Goal: Information Seeking & Learning: Learn about a topic

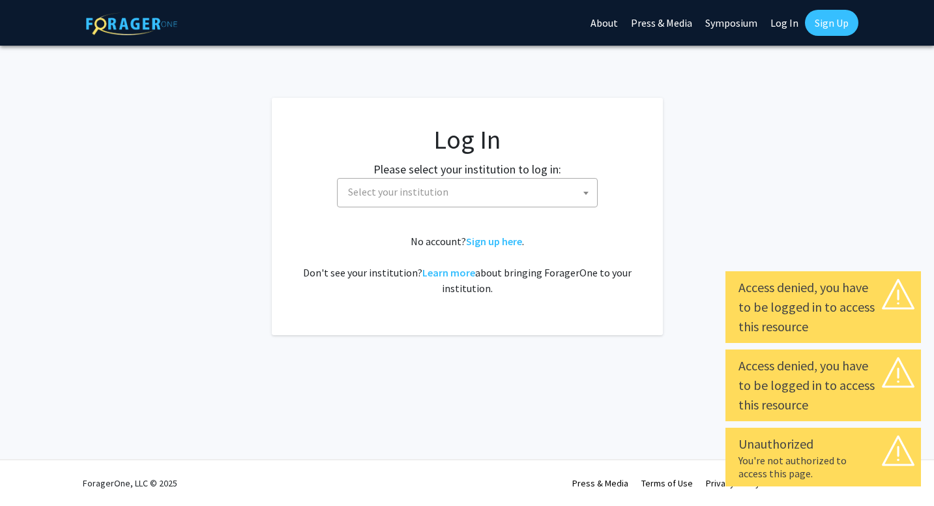
select select
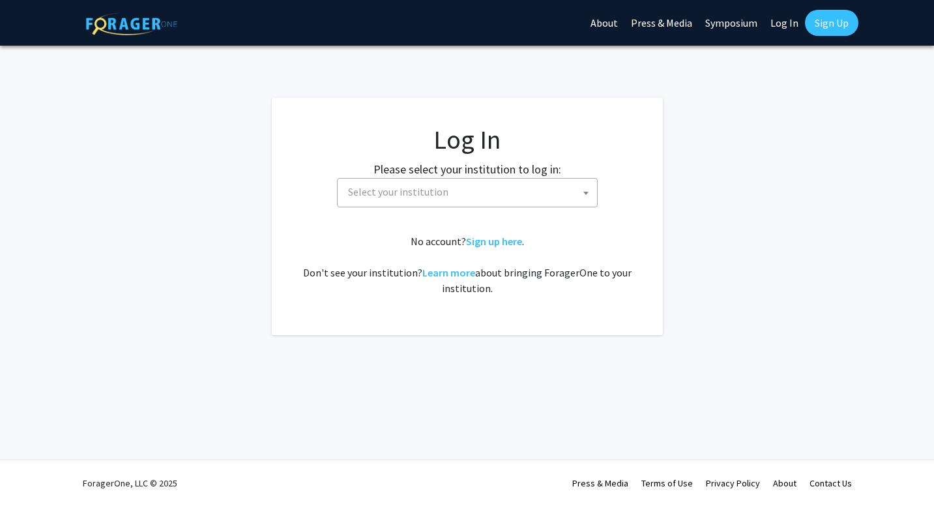
click at [523, 196] on span "Select your institution" at bounding box center [470, 192] width 254 height 27
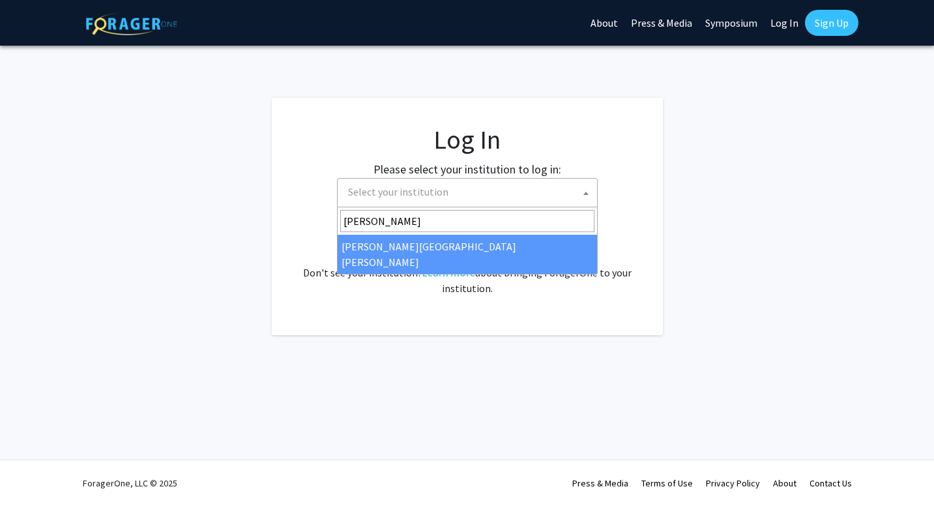
type input "johns"
select select "1"
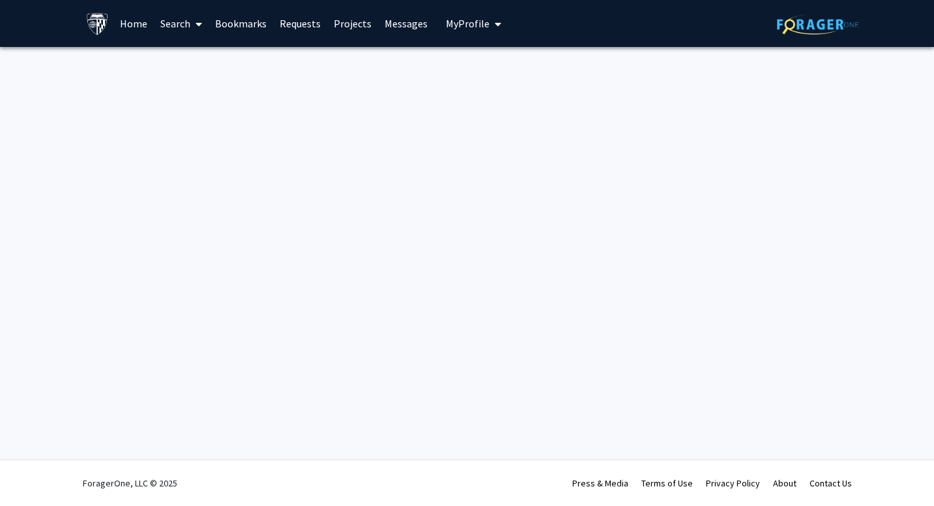
click at [131, 22] on link "Home" at bounding box center [133, 24] width 40 height 46
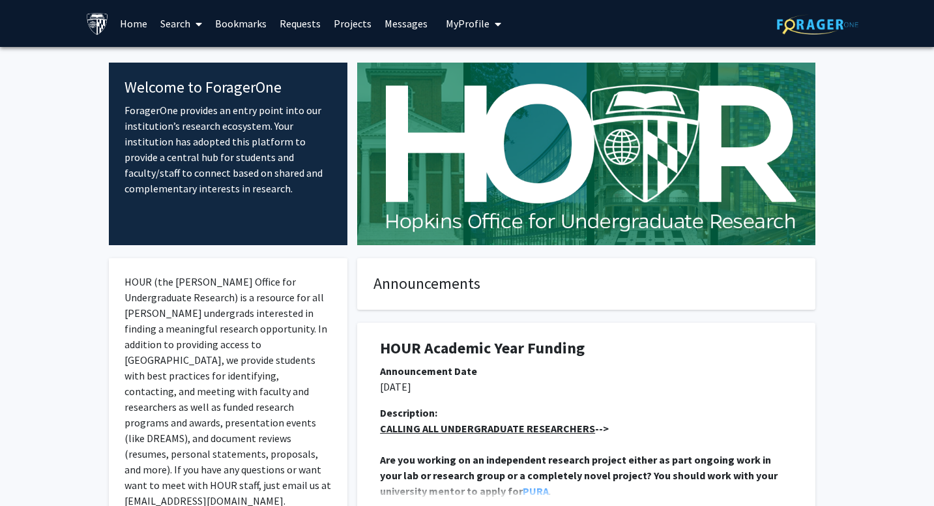
click at [188, 27] on link "Search" at bounding box center [181, 24] width 55 height 46
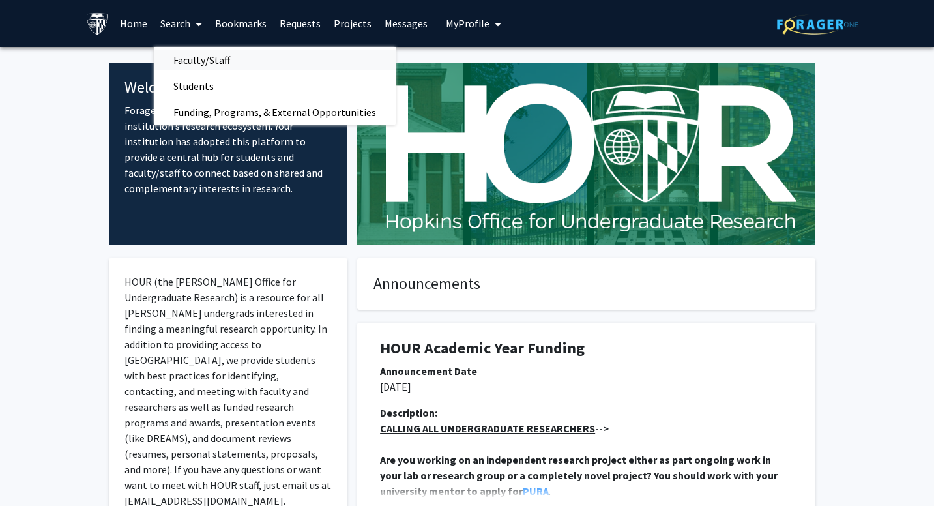
click at [194, 54] on span "Faculty/Staff" at bounding box center [202, 60] width 96 height 26
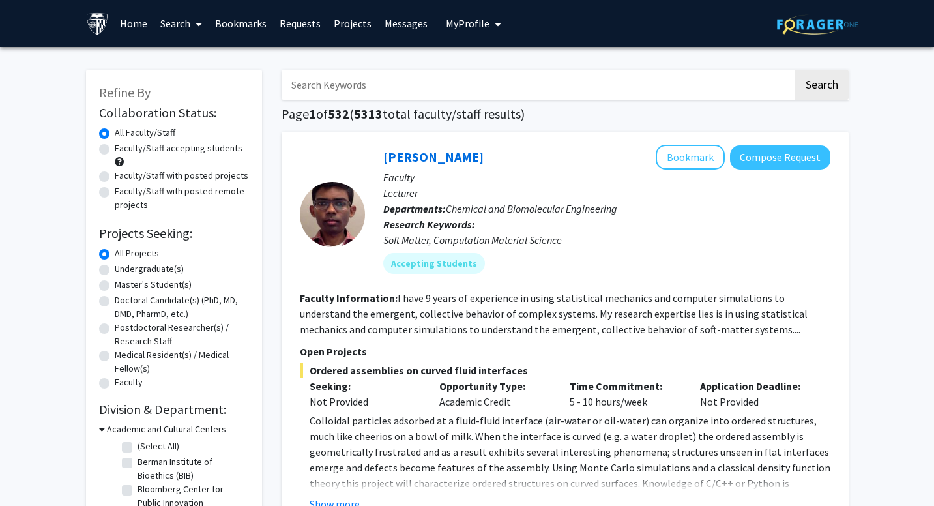
click at [116, 269] on label "Undergraduate(s)" at bounding box center [149, 269] width 69 height 14
click at [116, 269] on input "Undergraduate(s)" at bounding box center [119, 266] width 8 height 8
radio input "true"
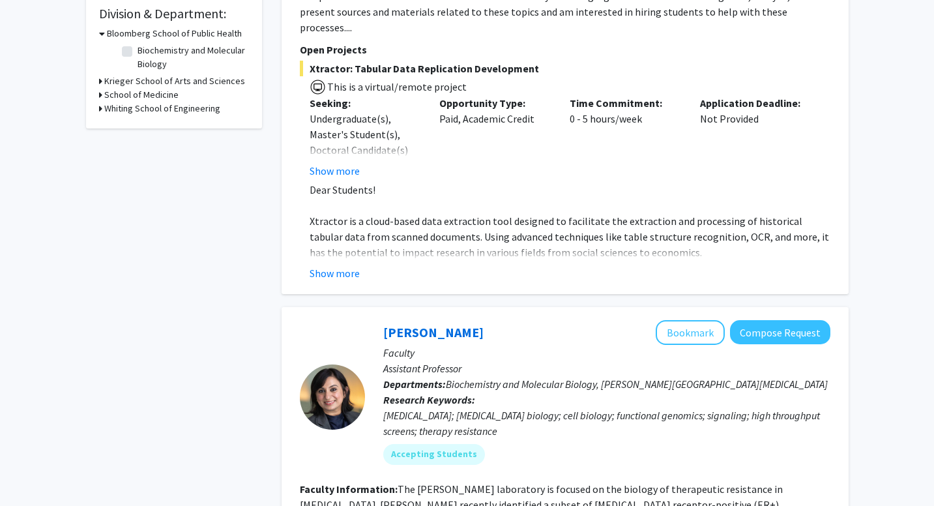
scroll to position [398, 0]
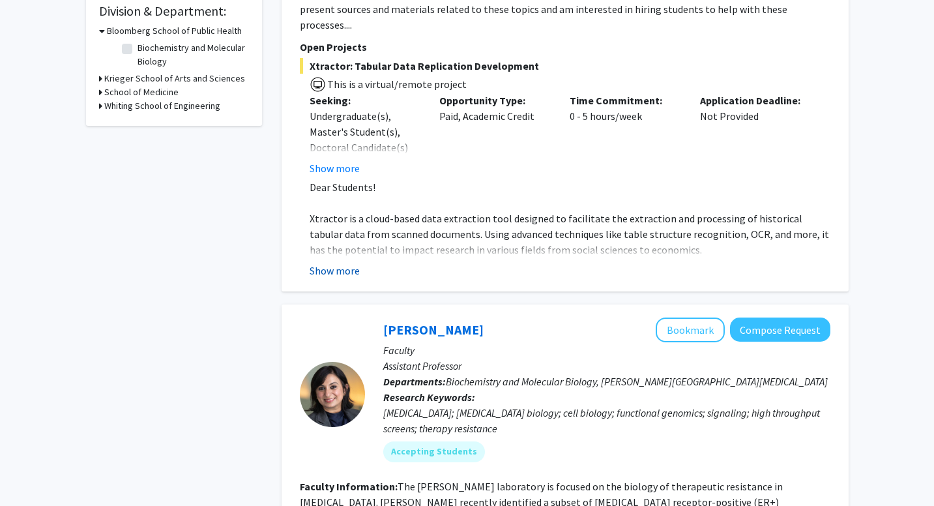
click at [332, 263] on button "Show more" at bounding box center [335, 271] width 50 height 16
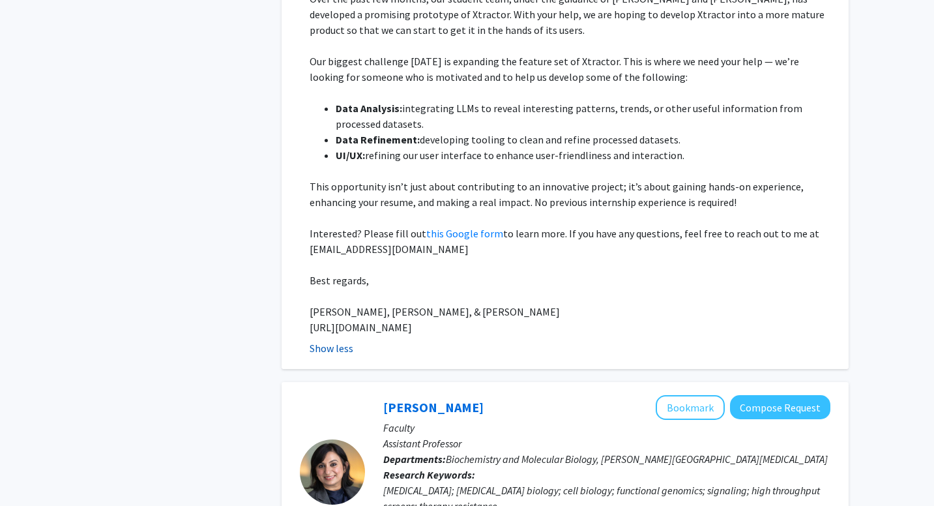
scroll to position [678, 0]
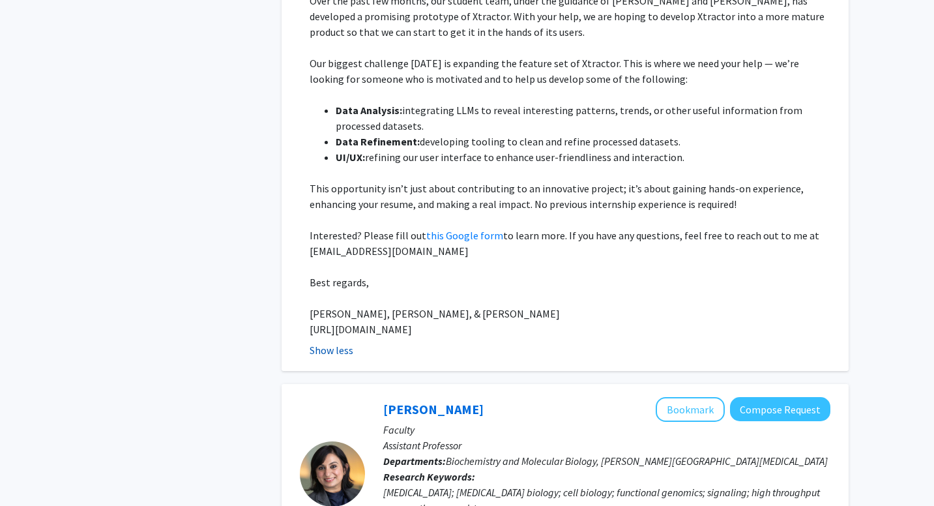
click at [329, 342] on button "Show less" at bounding box center [332, 350] width 44 height 16
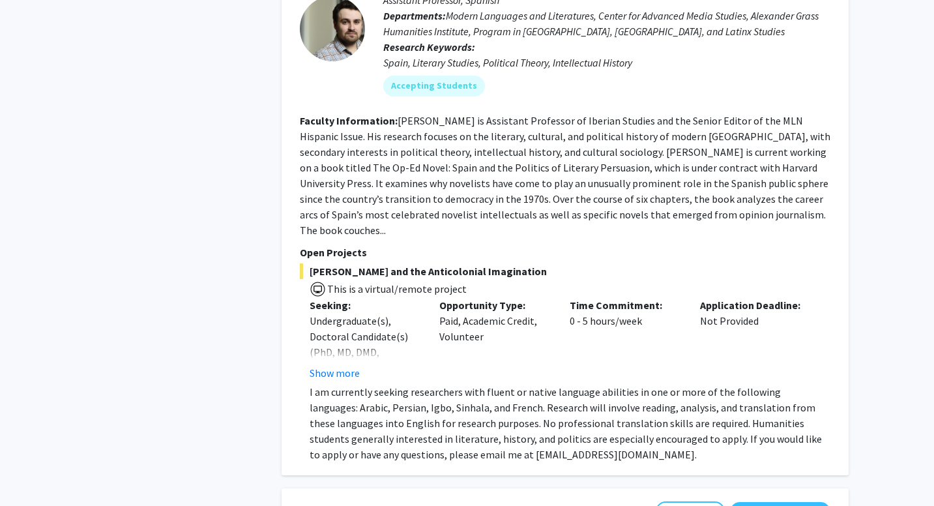
scroll to position [5179, 0]
click at [338, 383] on p "I am currently seeking researchers with fluent or native language abilities in …" at bounding box center [570, 422] width 521 height 78
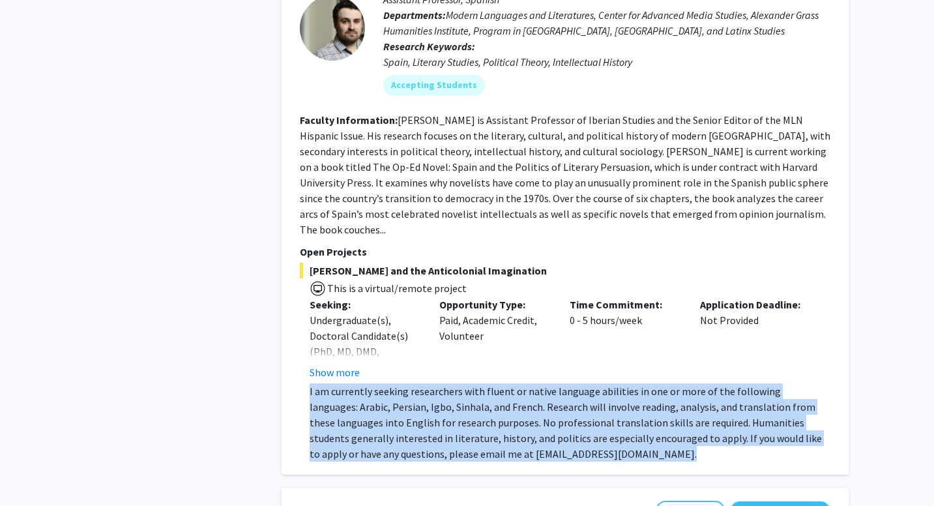
click at [343, 383] on p "I am currently seeking researchers with fluent or native language abilities in …" at bounding box center [570, 422] width 521 height 78
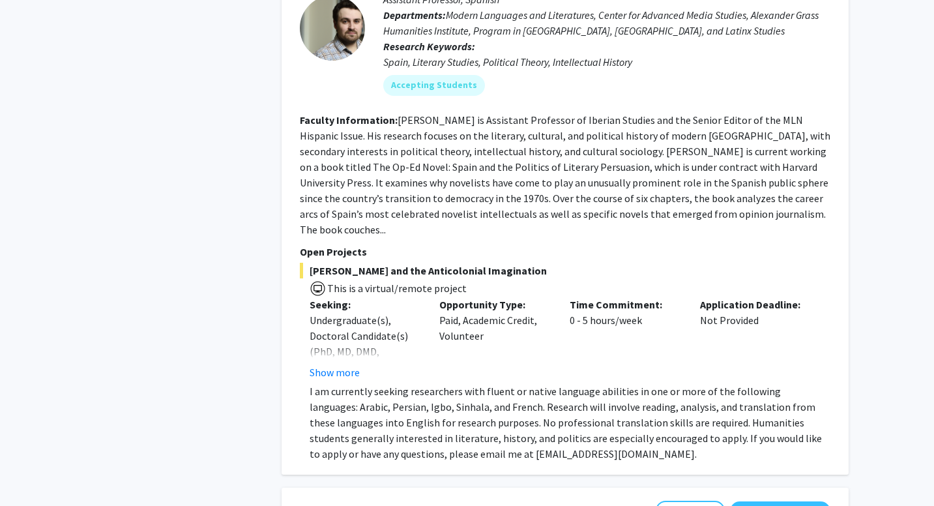
click at [343, 383] on p "I am currently seeking researchers with fluent or native language abilities in …" at bounding box center [570, 422] width 521 height 78
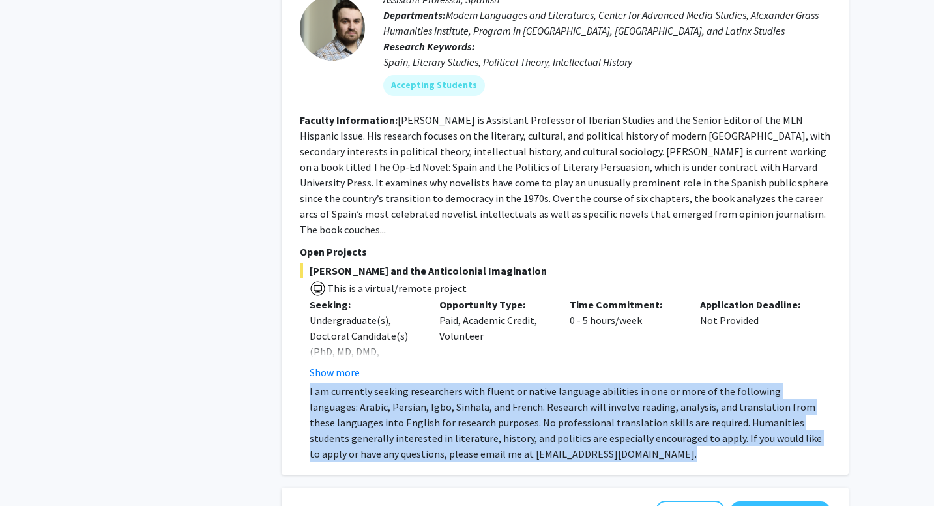
click at [332, 383] on p "I am currently seeking researchers with fluent or native language abilities in …" at bounding box center [570, 422] width 521 height 78
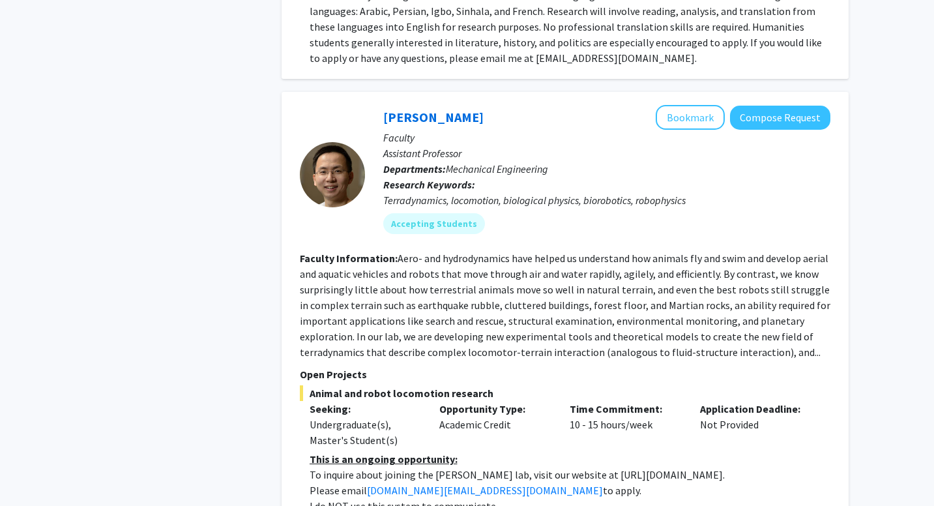
scroll to position [5586, 0]
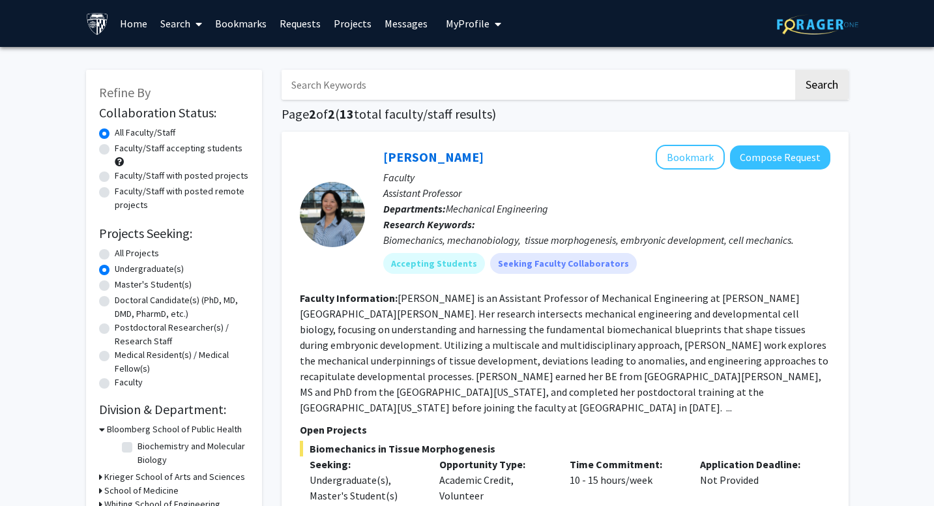
click at [115, 248] on label "All Projects" at bounding box center [137, 253] width 44 height 14
click at [115, 248] on input "All Projects" at bounding box center [119, 250] width 8 height 8
radio input "true"
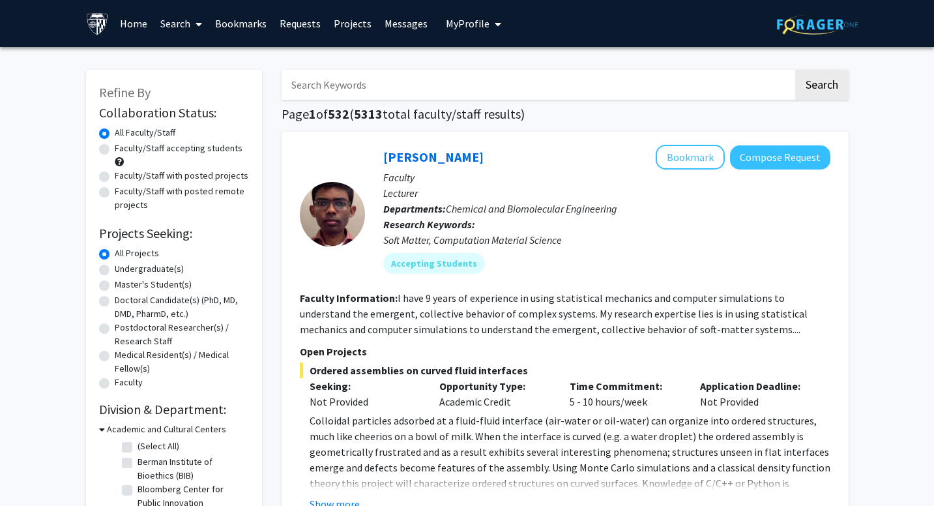
click at [370, 82] on input "Search Keywords" at bounding box center [538, 85] width 512 height 30
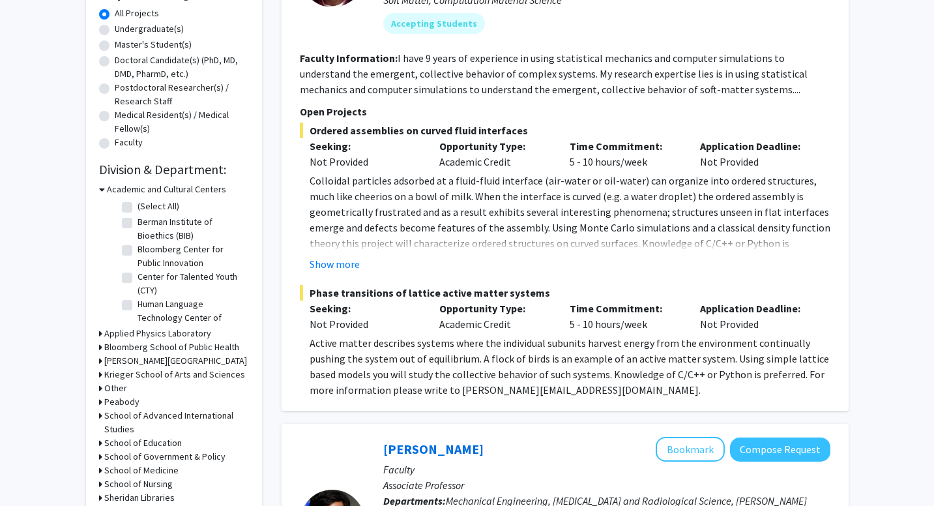
scroll to position [241, 0]
click at [107, 188] on h3 "Academic and Cultural Centers" at bounding box center [166, 188] width 119 height 14
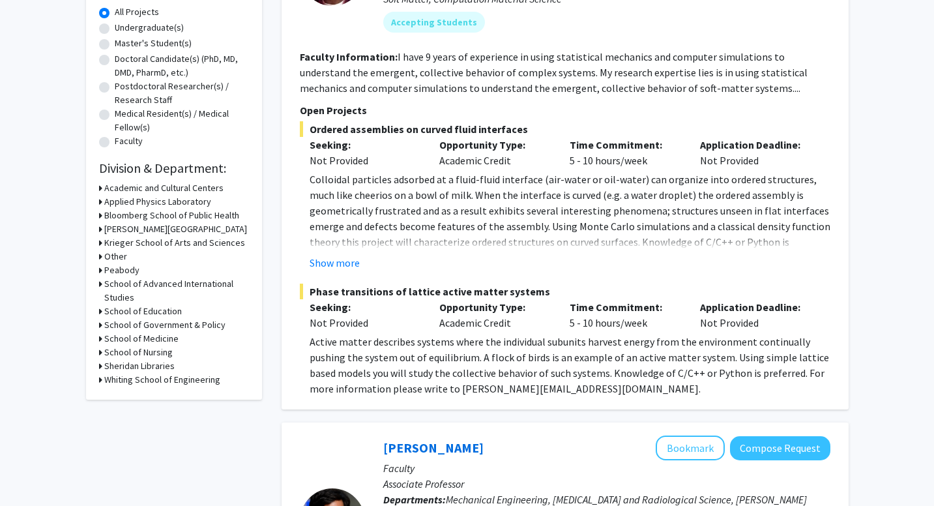
click at [125, 241] on h3 "Krieger School of Arts and Sciences" at bounding box center [174, 243] width 141 height 14
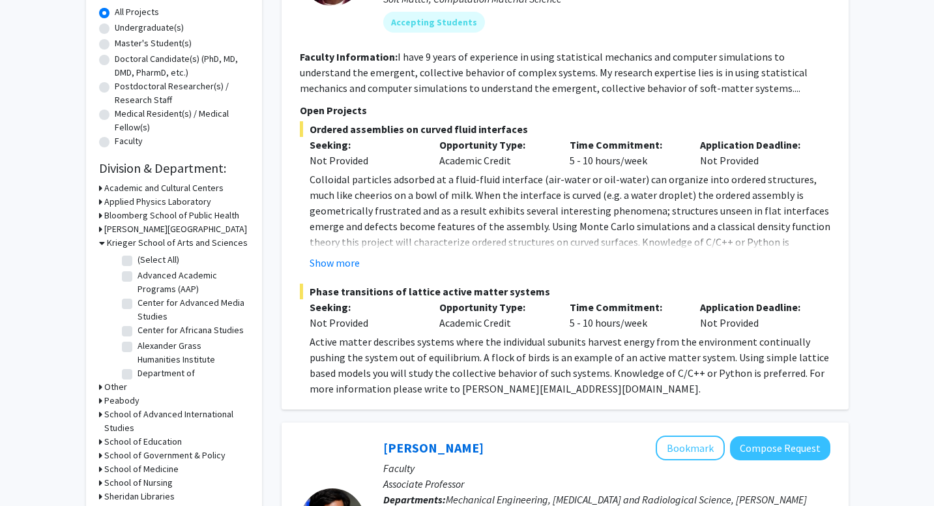
click at [138, 263] on label "(Select All)" at bounding box center [159, 260] width 42 height 14
click at [138, 261] on input "(Select All)" at bounding box center [142, 257] width 8 height 8
checkbox input "true"
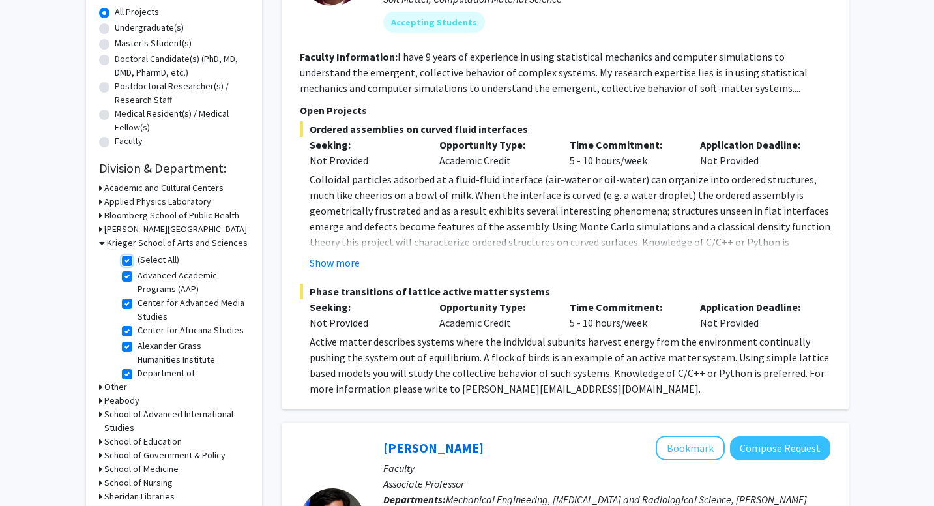
checkbox input "true"
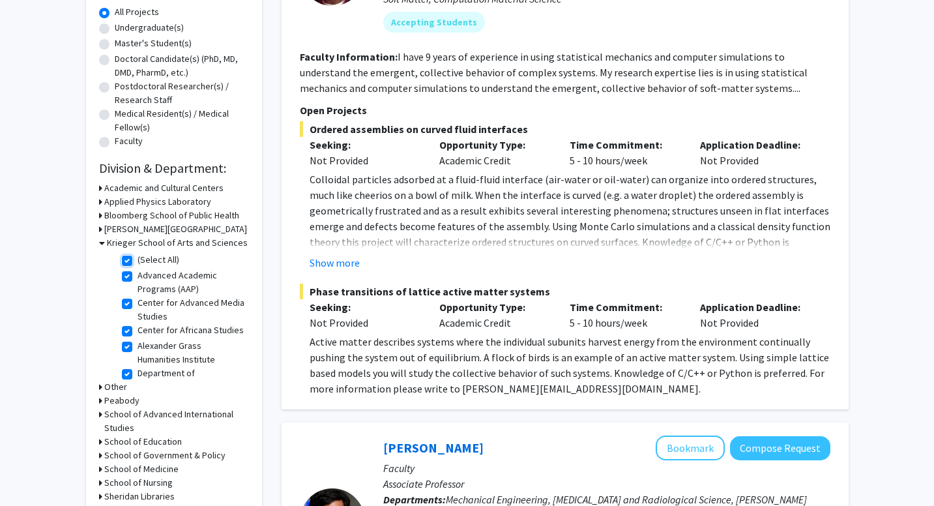
checkbox input "true"
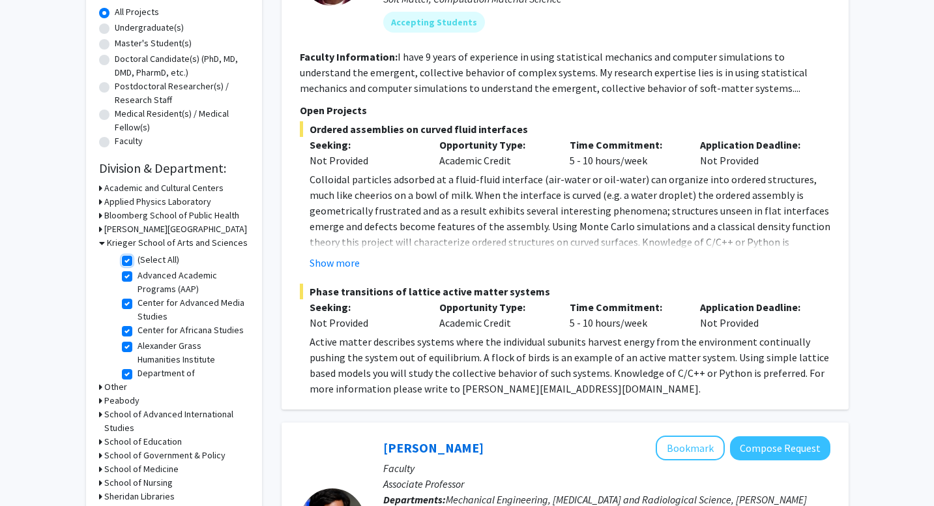
checkbox input "true"
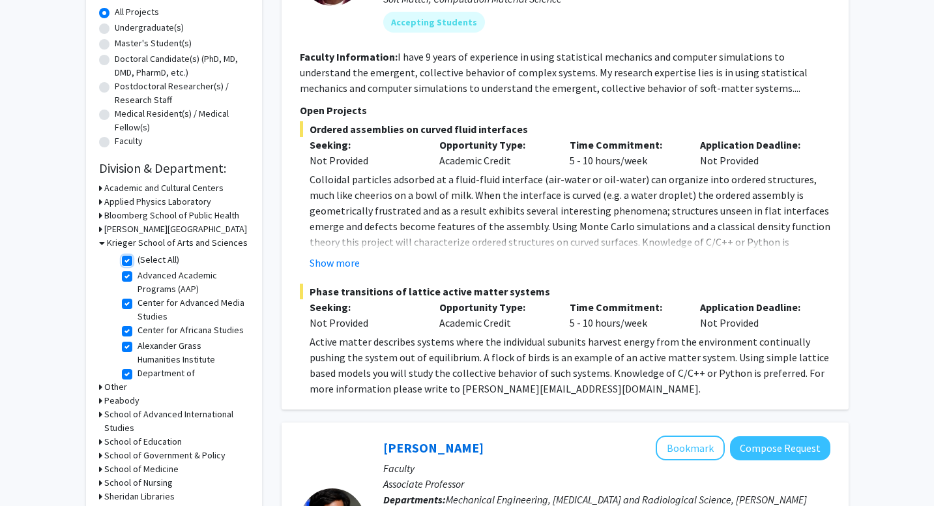
checkbox input "true"
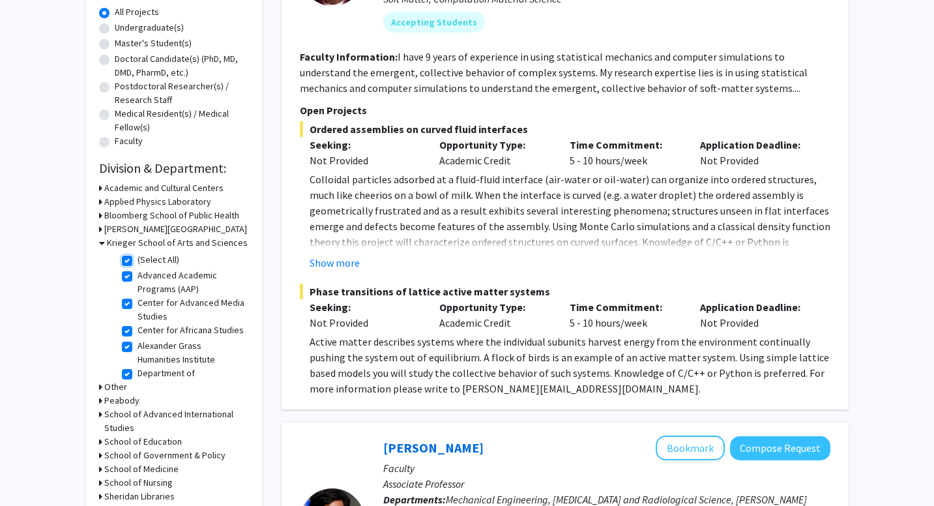
checkbox input "true"
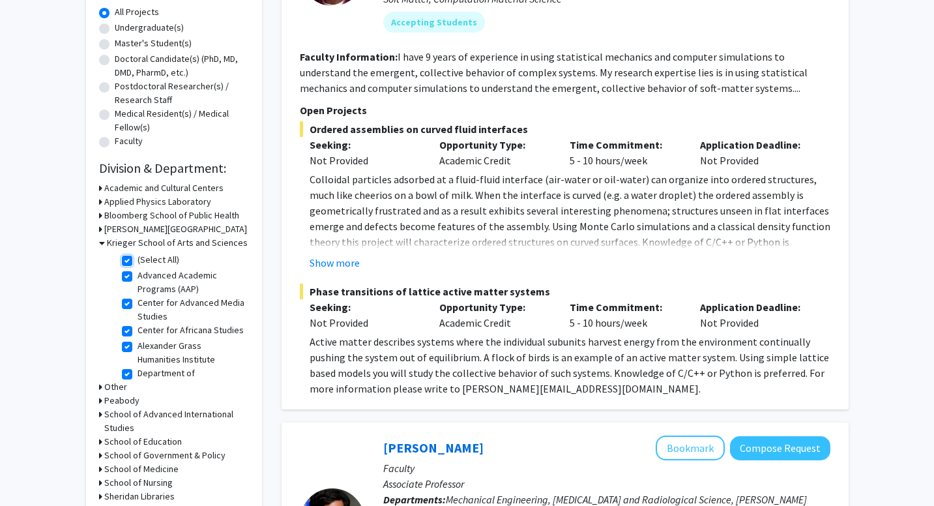
checkbox input "true"
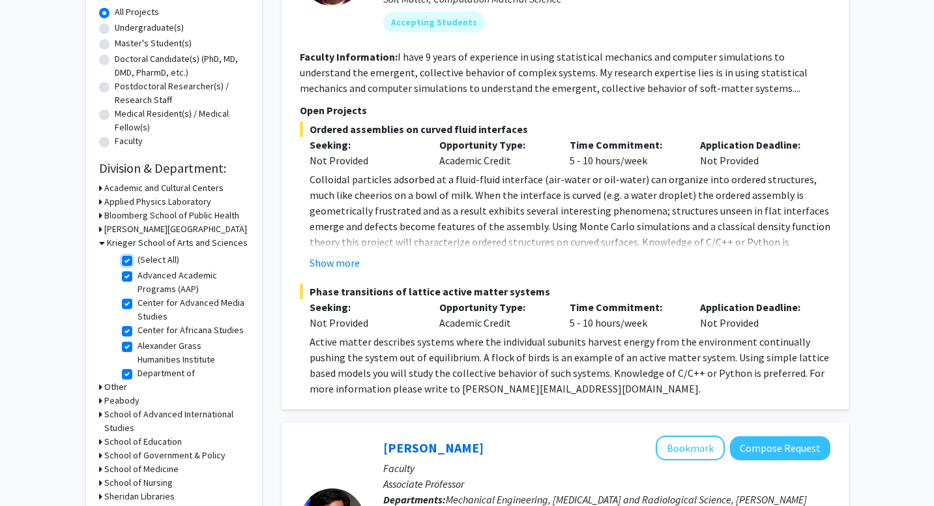
checkbox input "true"
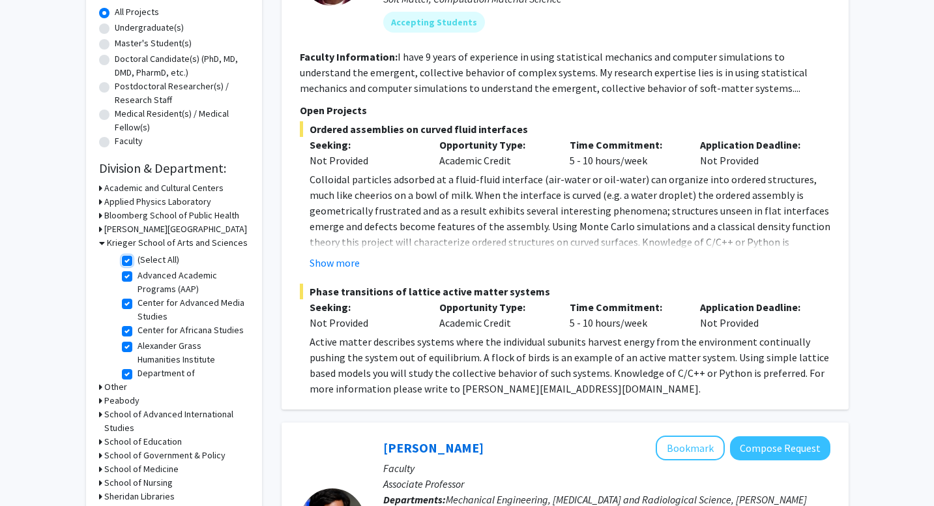
checkbox input "true"
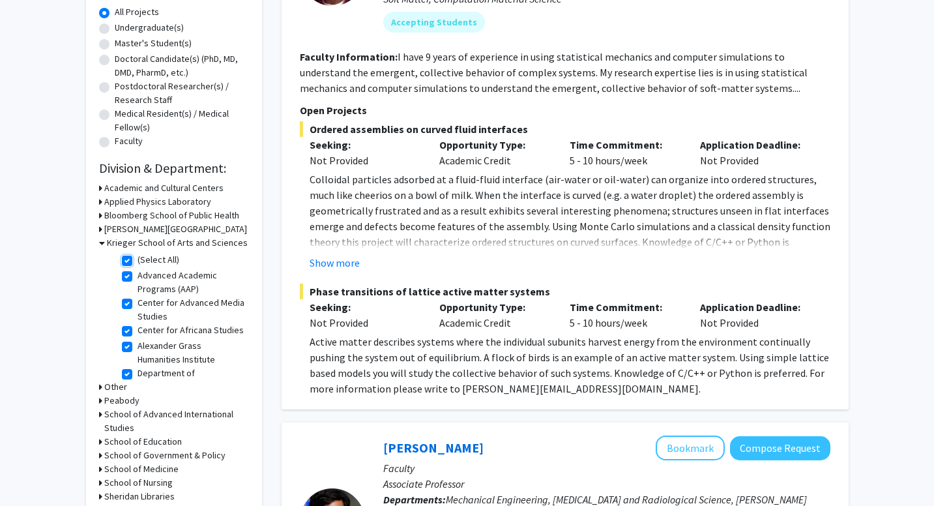
checkbox input "true"
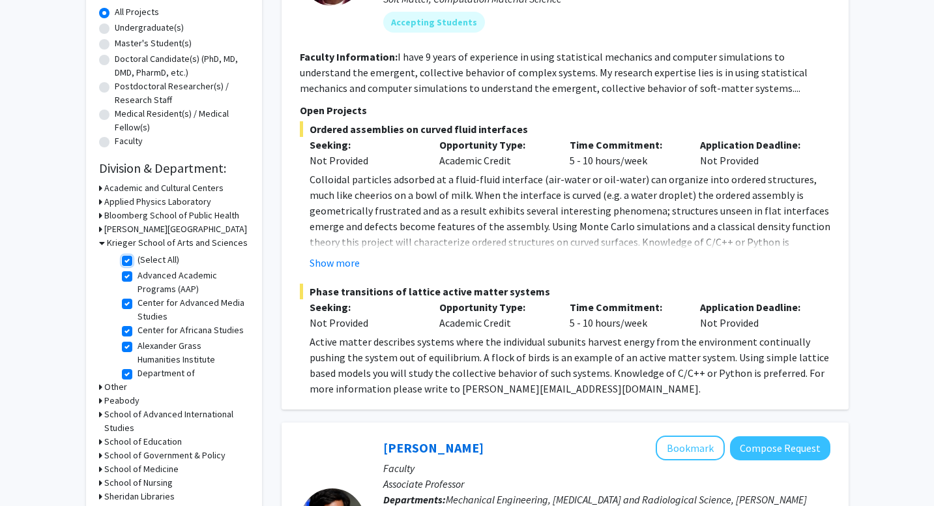
checkbox input "true"
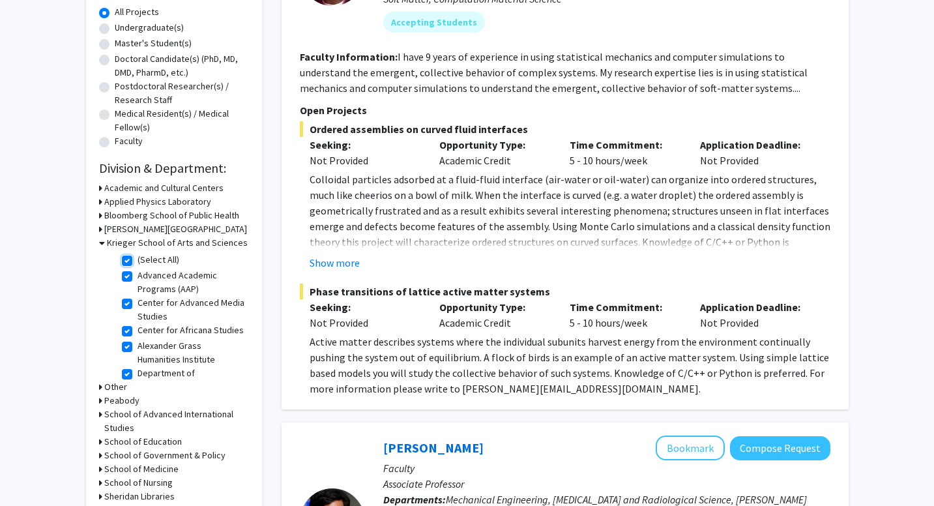
checkbox input "true"
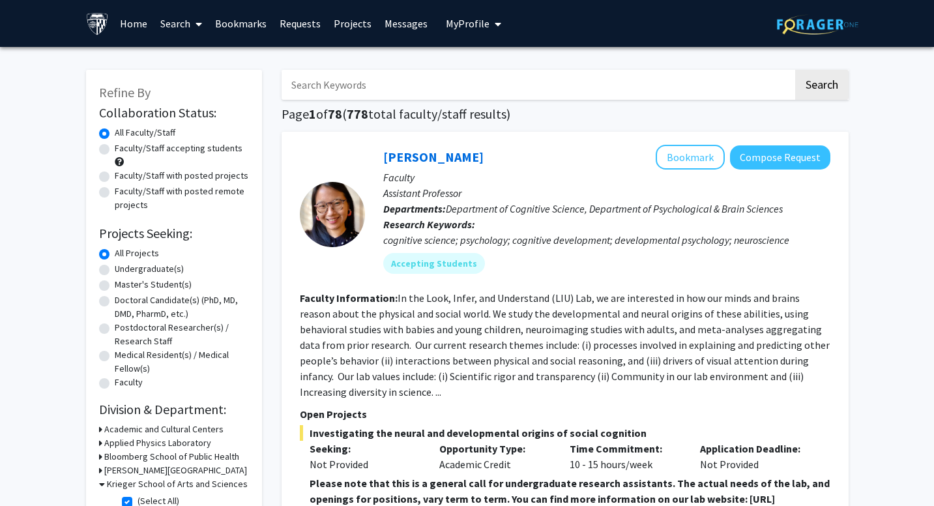
click at [394, 95] on input "Search Keywords" at bounding box center [538, 85] width 512 height 30
type input "history"
click at [795, 70] on button "Search" at bounding box center [821, 85] width 53 height 30
checkbox input "false"
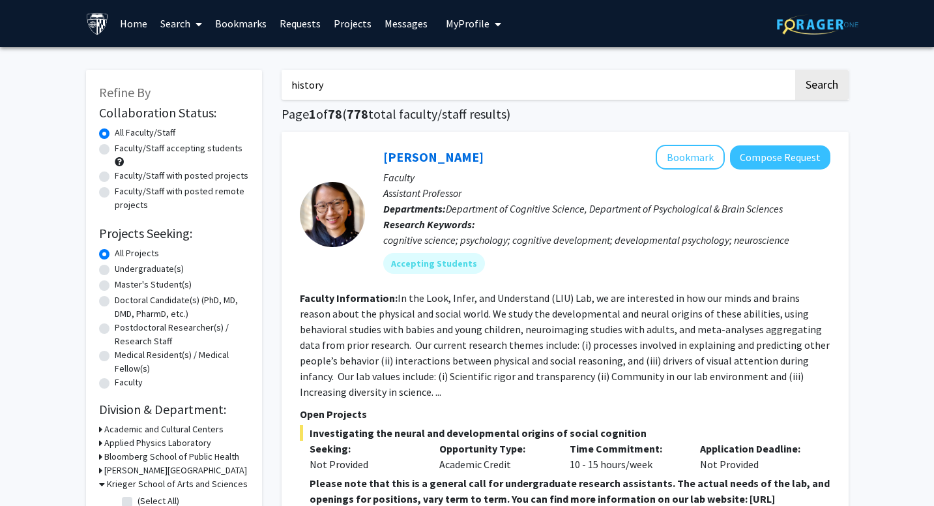
checkbox input "false"
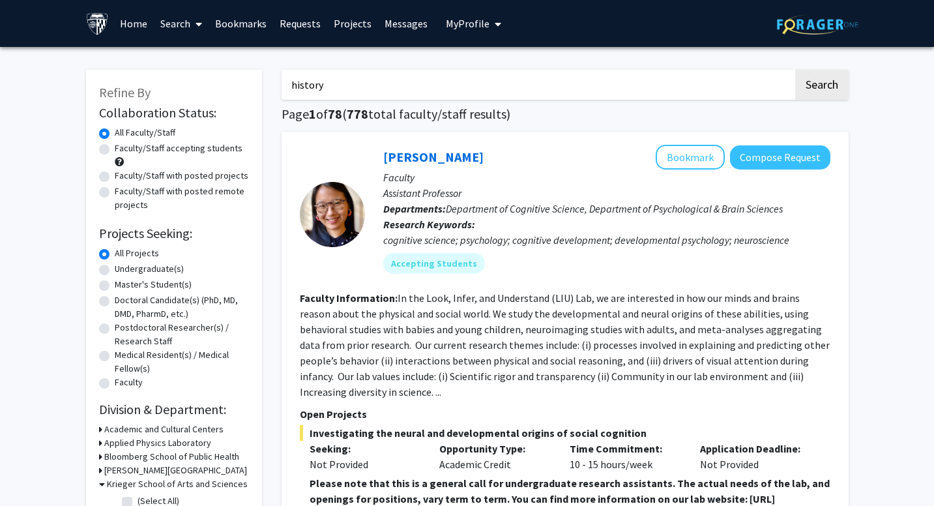
checkbox input "false"
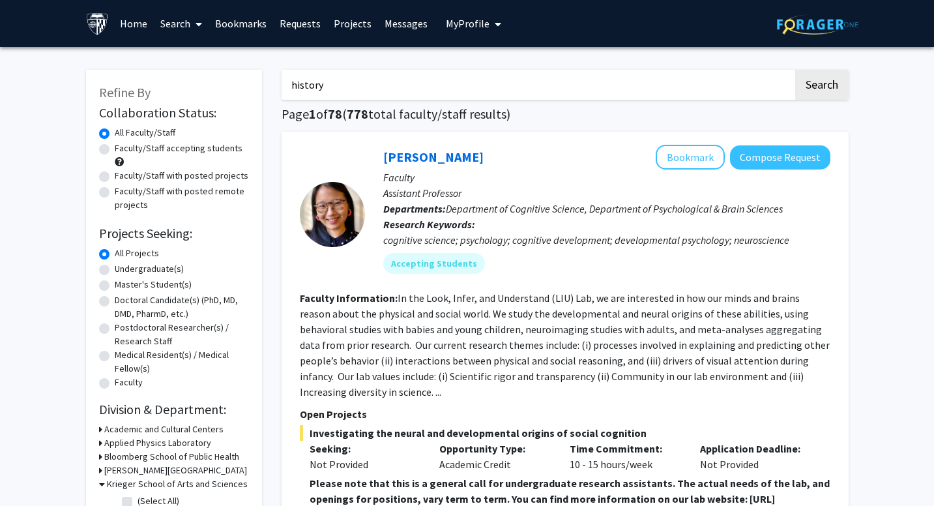
checkbox input "false"
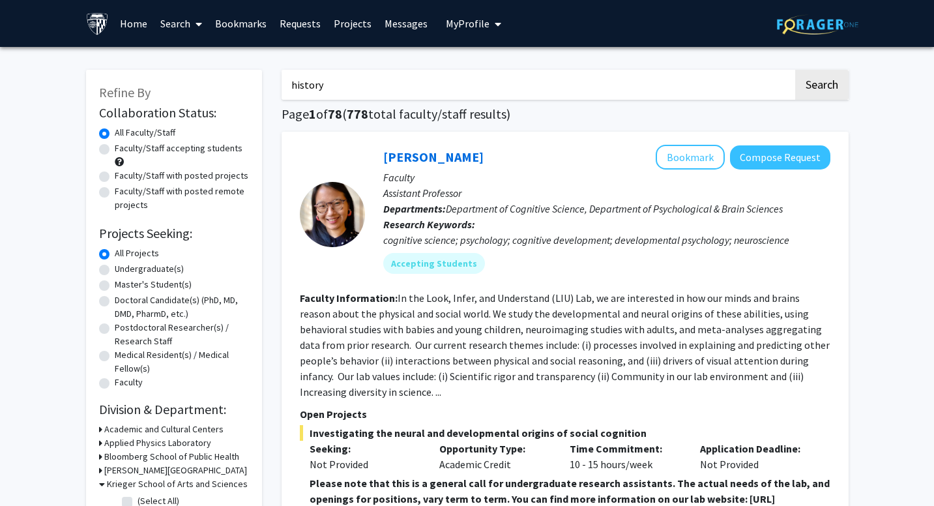
checkbox input "false"
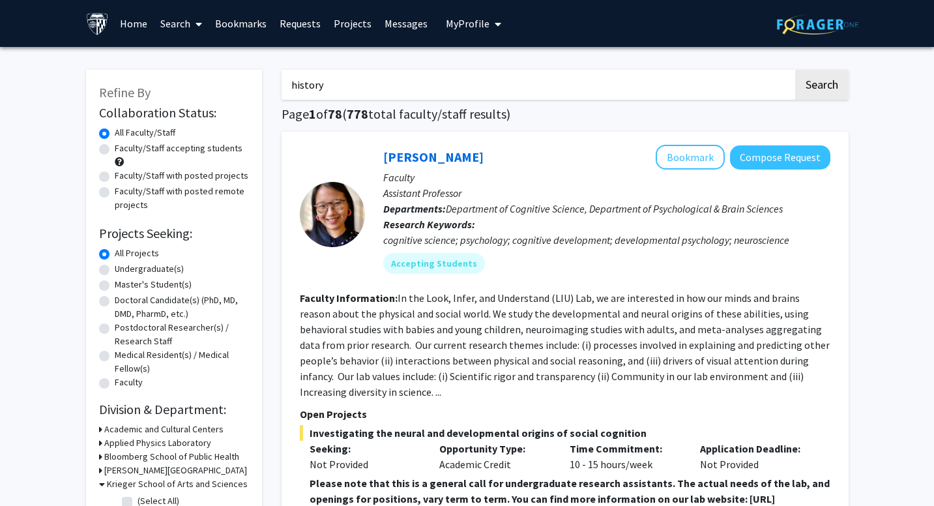
checkbox input "false"
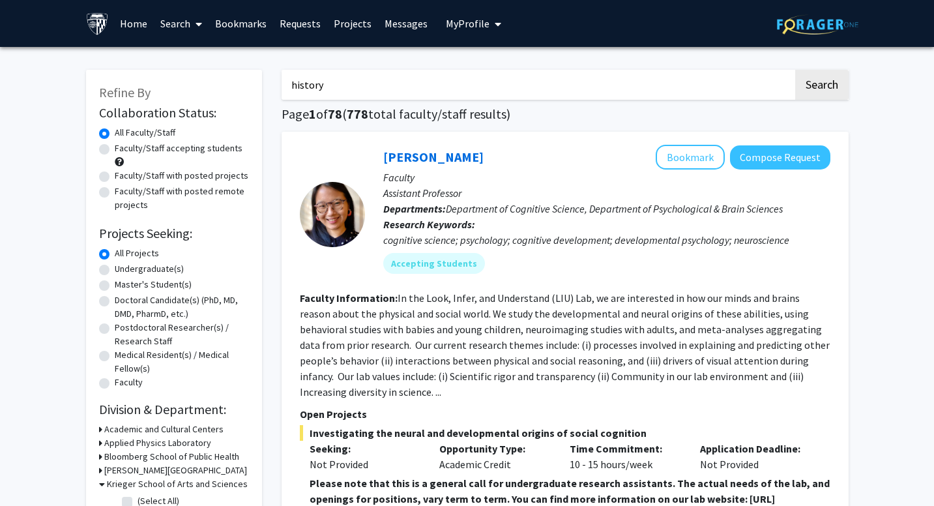
checkbox input "false"
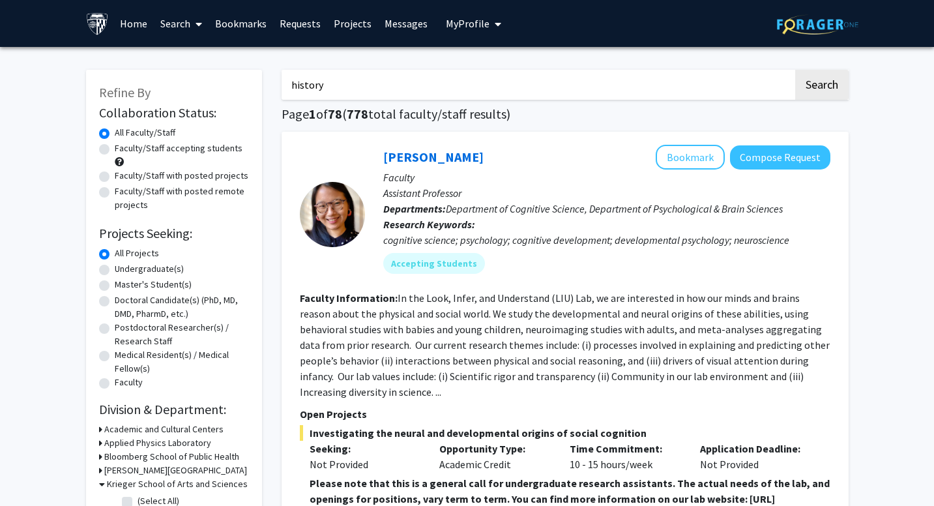
checkbox input "false"
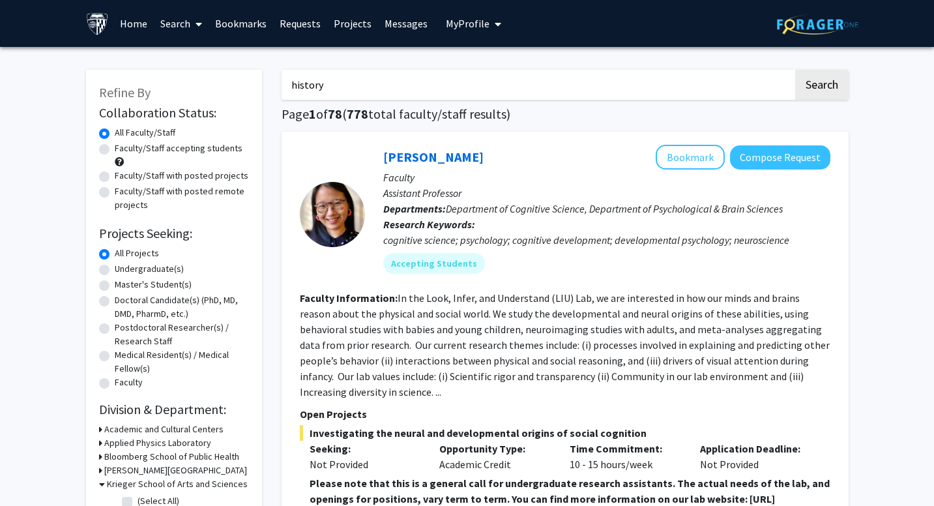
checkbox input "false"
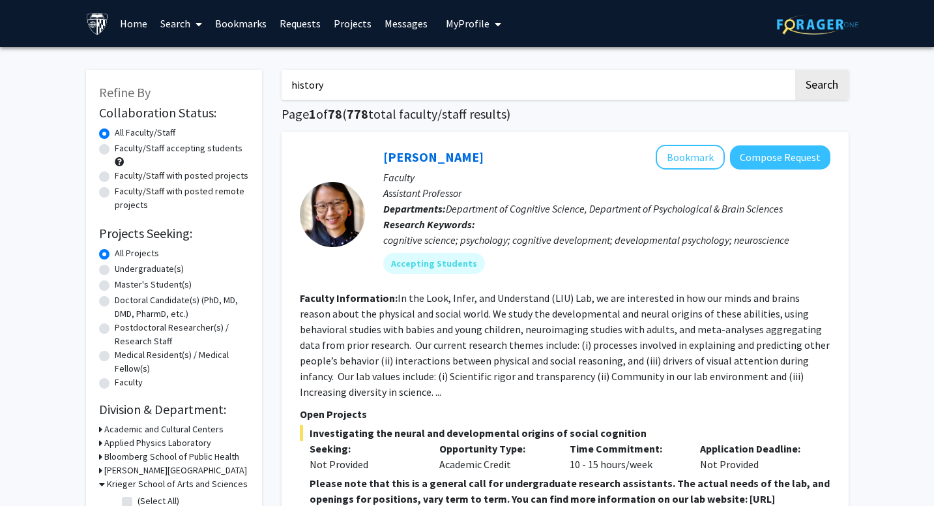
checkbox input "false"
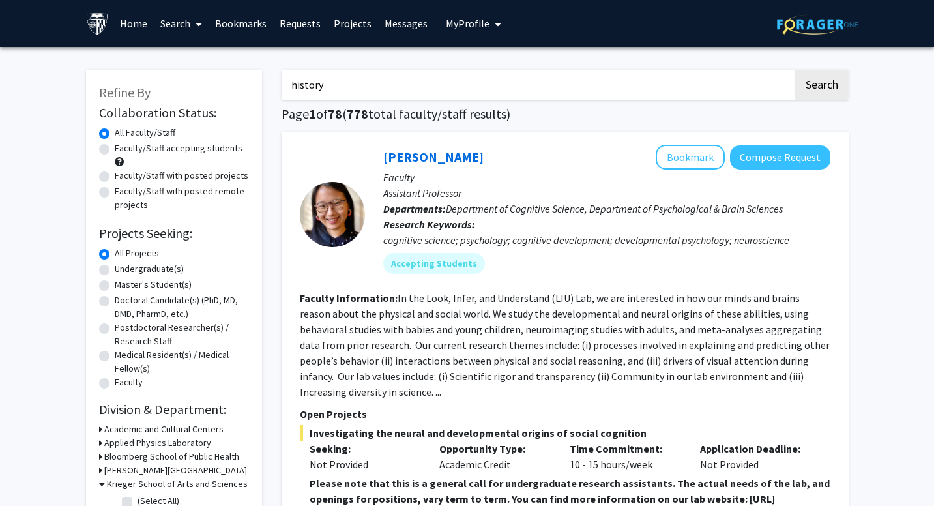
checkbox input "false"
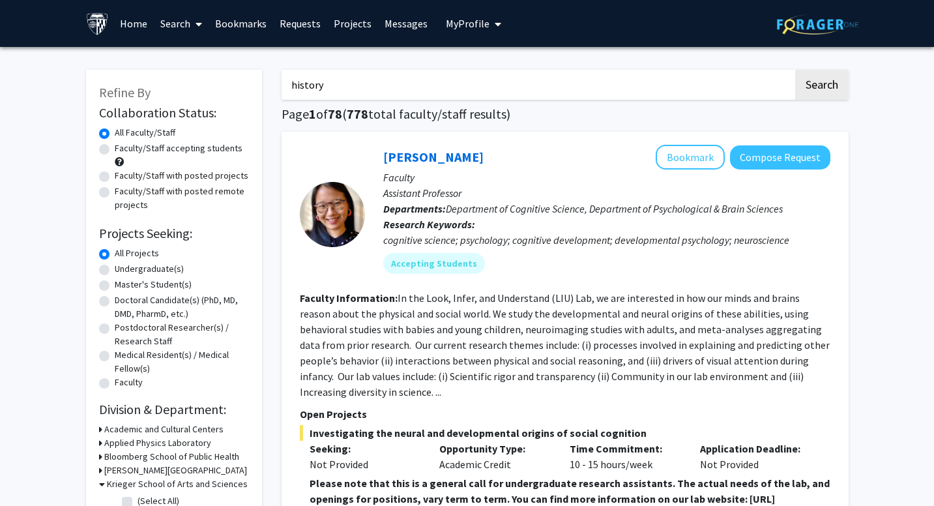
checkbox input "false"
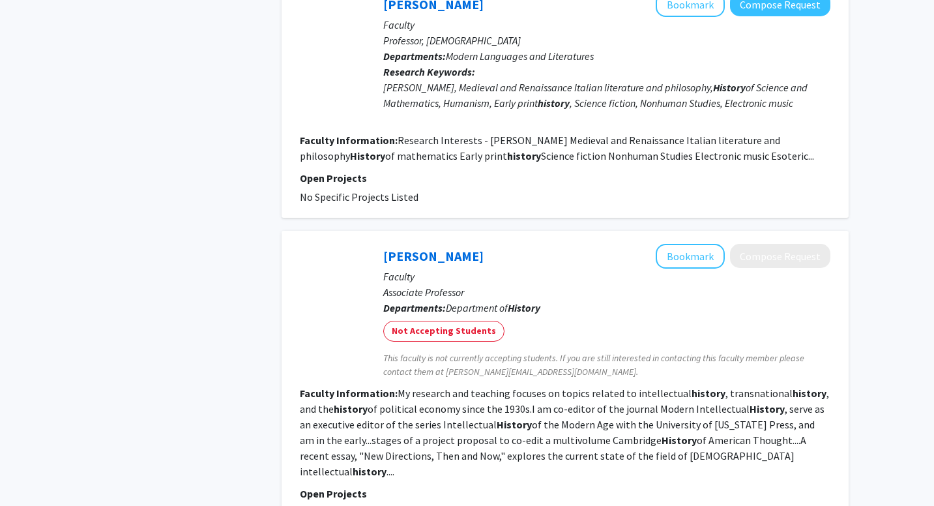
scroll to position [2721, 0]
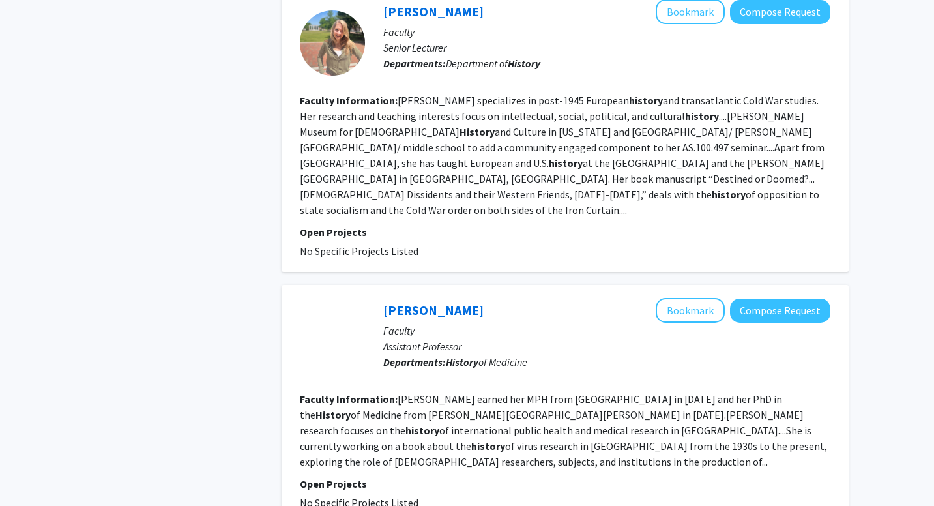
scroll to position [2500, 0]
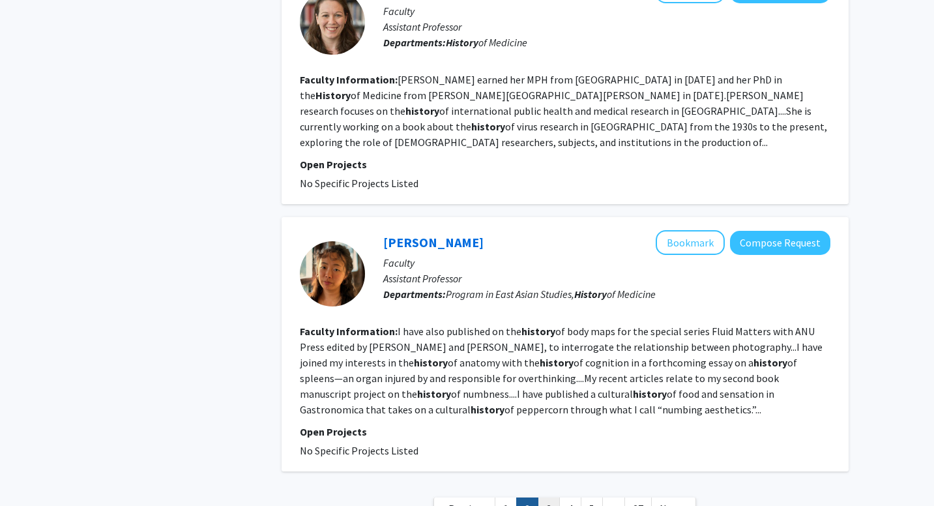
click at [548, 497] on link "3" at bounding box center [549, 508] width 22 height 23
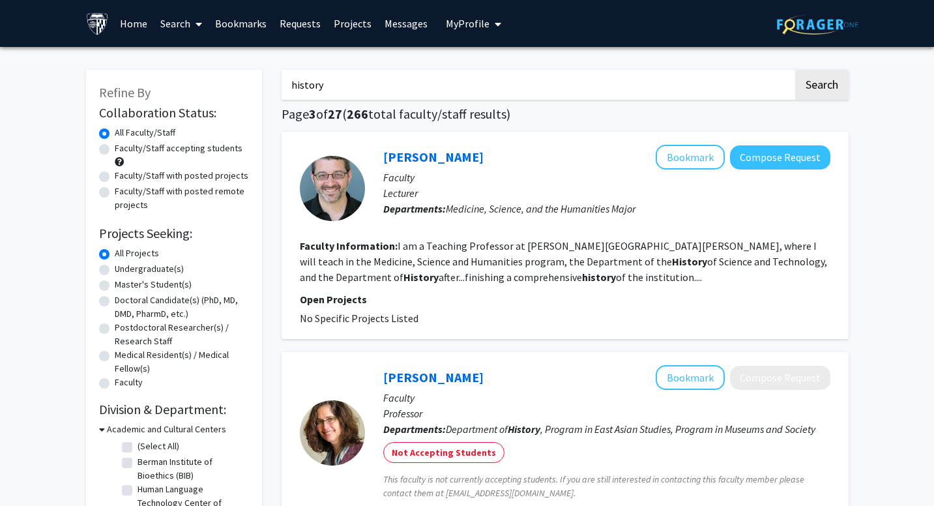
click at [115, 149] on label "Faculty/Staff accepting students" at bounding box center [179, 148] width 128 height 14
click at [115, 149] on input "Faculty/Staff accepting students" at bounding box center [119, 145] width 8 height 8
radio input "true"
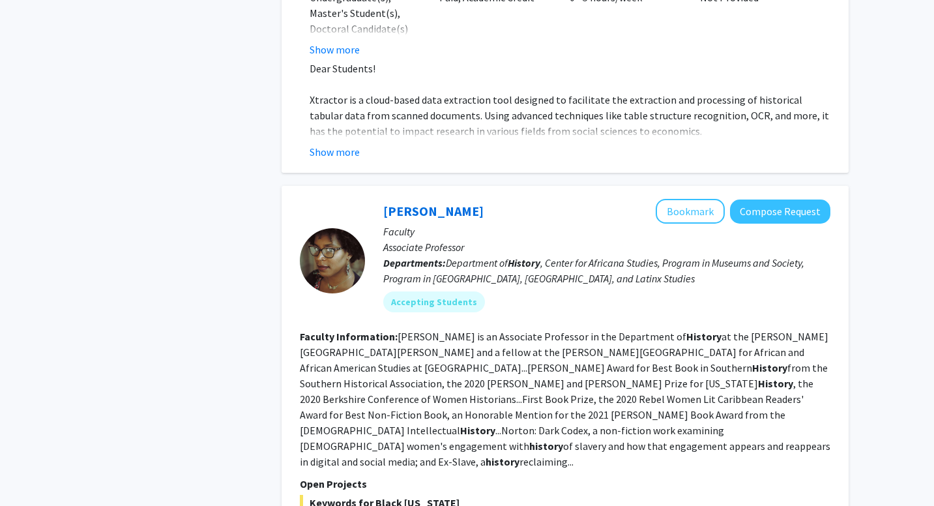
scroll to position [3310, 0]
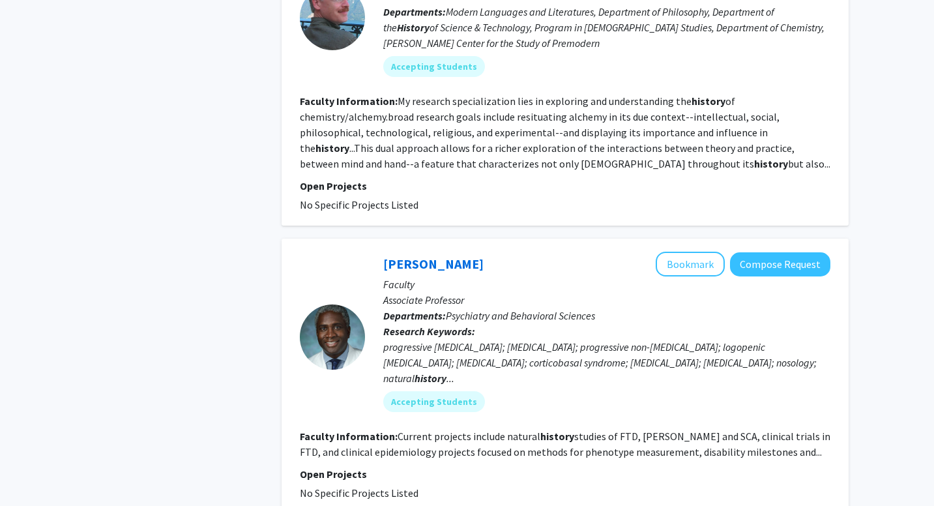
scroll to position [2623, 0]
